Goal: Task Accomplishment & Management: Manage account settings

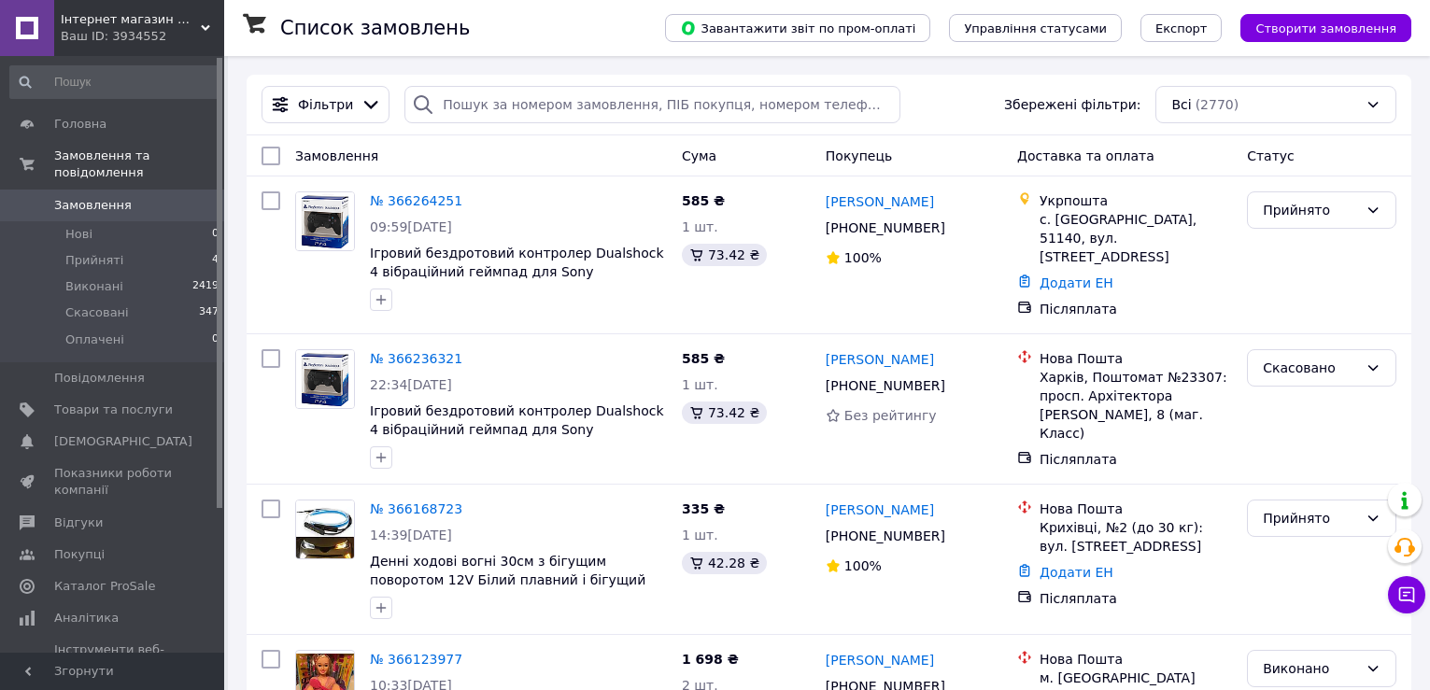
click at [146, 197] on span "Замовлення" at bounding box center [113, 205] width 119 height 17
